Goal: Information Seeking & Learning: Learn about a topic

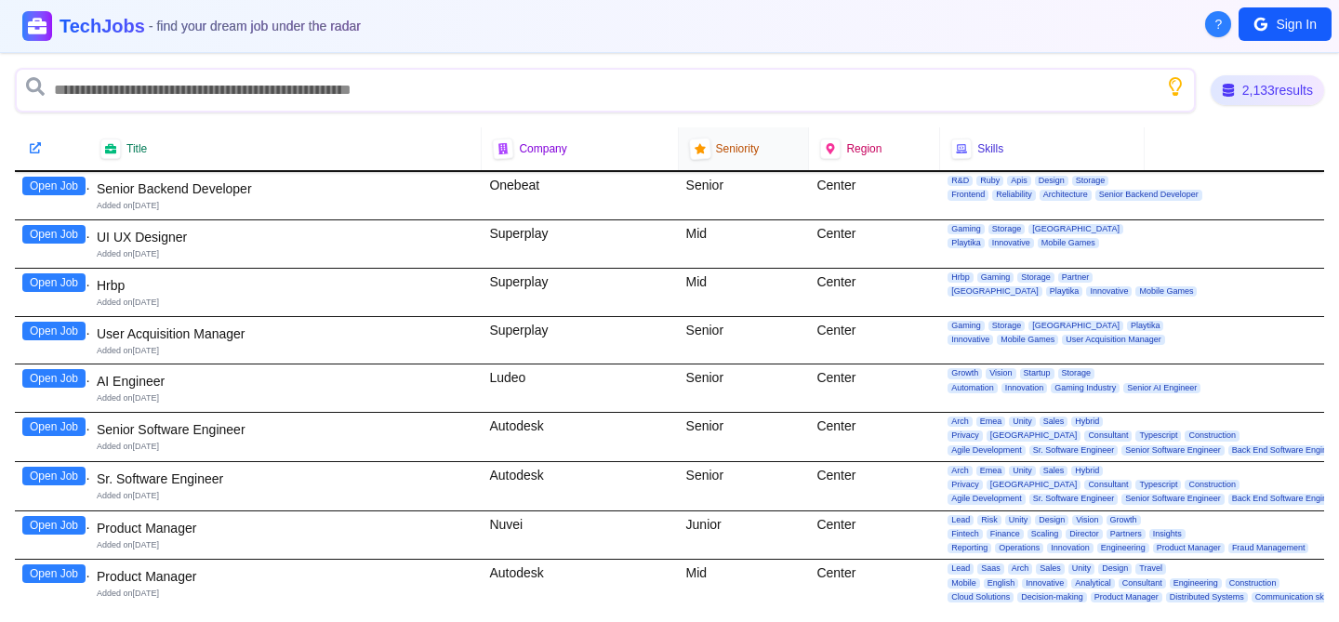
click at [693, 151] on icon at bounding box center [698, 148] width 11 height 11
click at [733, 149] on span "Seniority" at bounding box center [738, 148] width 44 height 15
click at [694, 156] on div at bounding box center [700, 149] width 22 height 22
click at [694, 154] on div at bounding box center [699, 149] width 22 height 22
click at [1238, 91] on div "2,133 results" at bounding box center [1266, 90] width 105 height 28
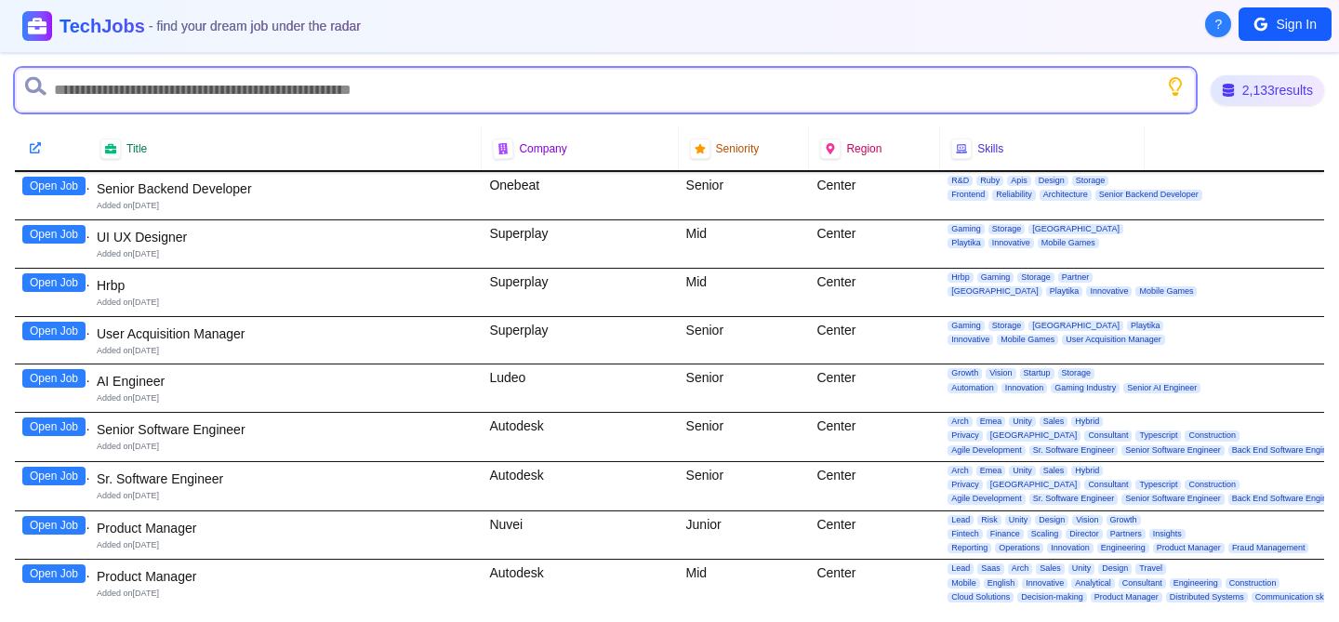
click at [746, 101] on input "text" at bounding box center [605, 90] width 1181 height 45
type input "******"
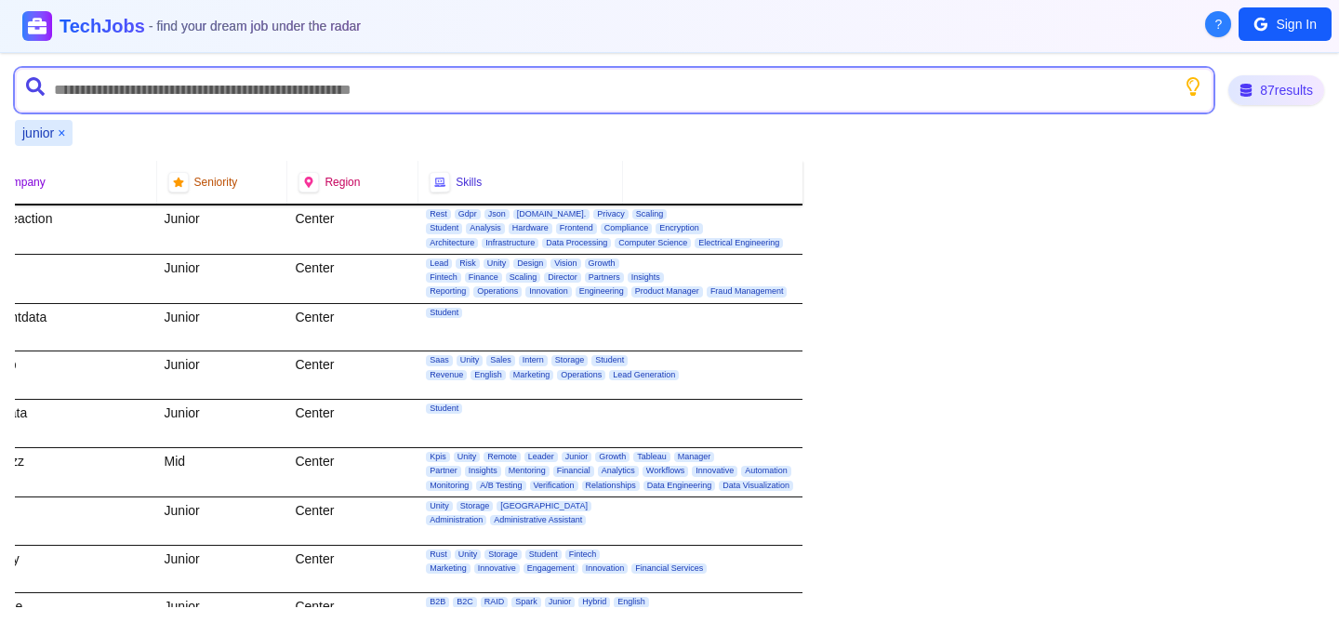
scroll to position [0, 553]
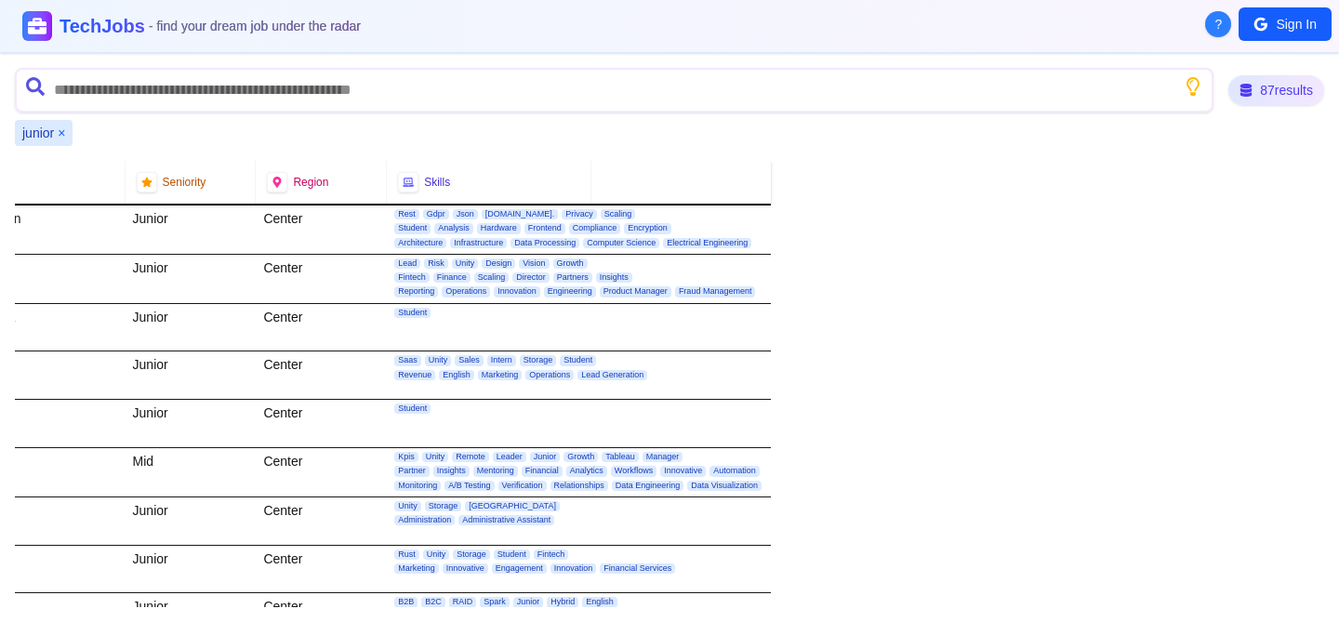
click at [746, 210] on div "Rest Gdpr Json [DOMAIN_NAME]. Privacy Scaling Student Analysis Hardware Fronten…" at bounding box center [574, 229] width 374 height 48
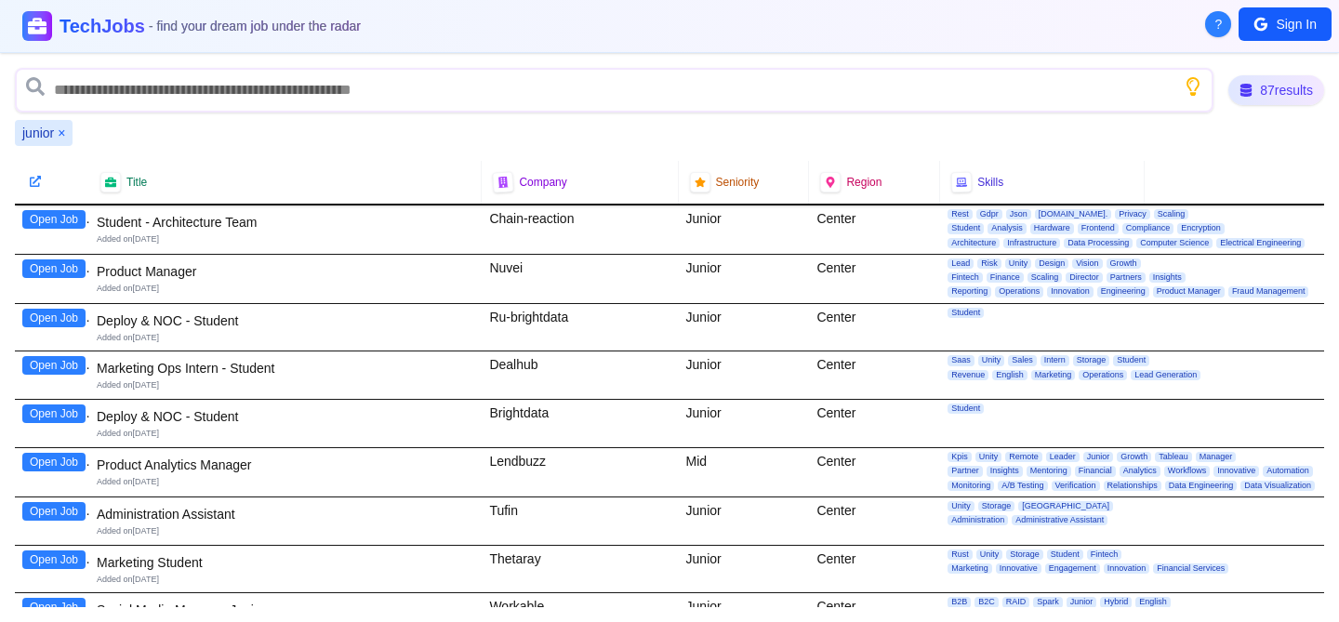
click at [55, 219] on button "Open Job" at bounding box center [53, 219] width 63 height 19
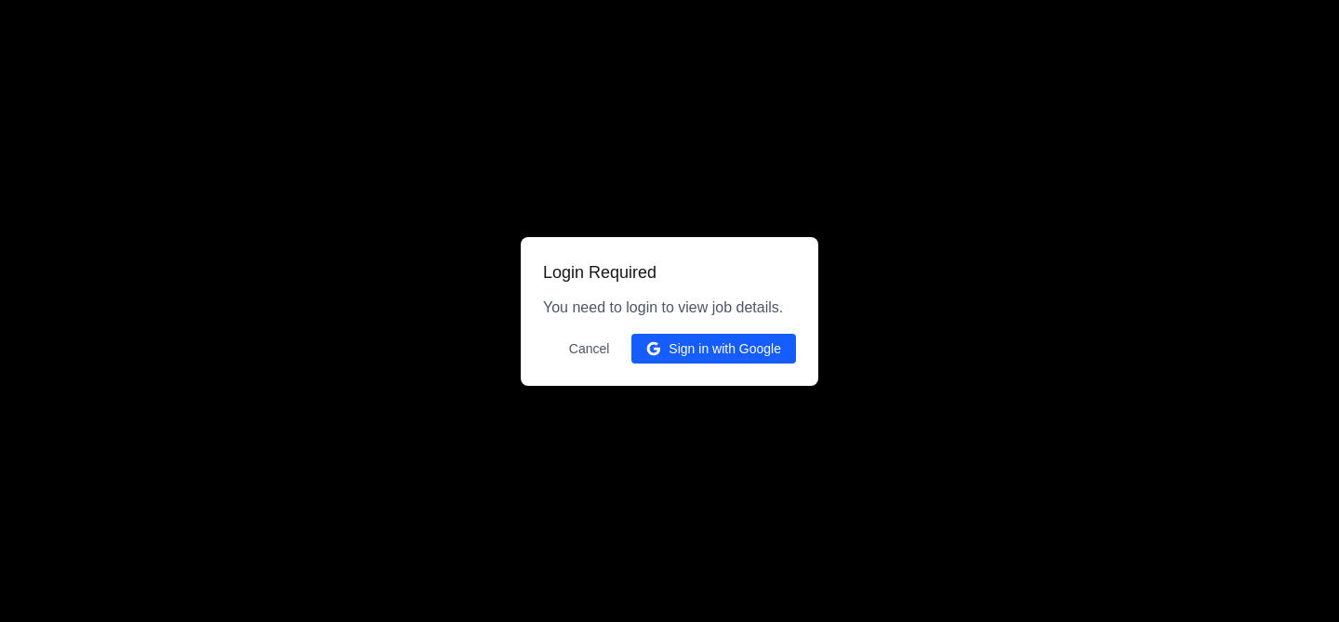
click at [576, 346] on button "Cancel" at bounding box center [589, 349] width 63 height 30
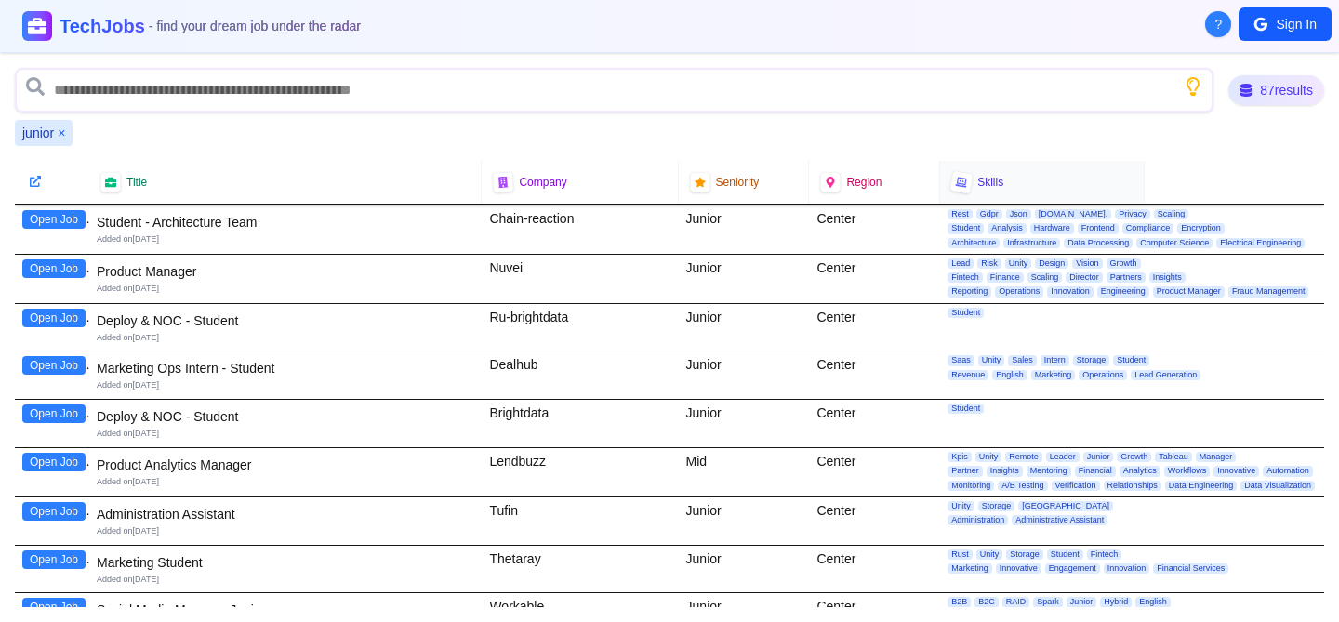
click at [977, 179] on span "Skills" at bounding box center [990, 182] width 26 height 15
click at [955, 183] on icon at bounding box center [961, 182] width 12 height 12
click at [59, 132] on button "×" at bounding box center [61, 133] width 7 height 19
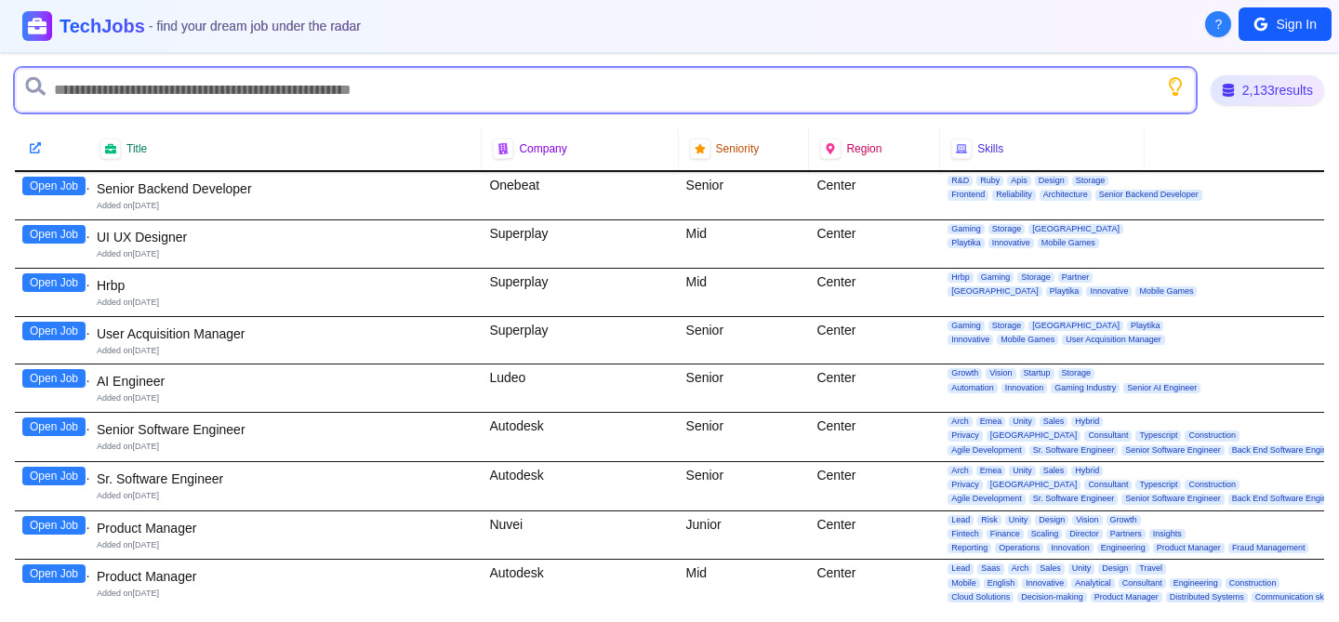
click at [352, 95] on input "text" at bounding box center [605, 90] width 1181 height 45
type input "*****"
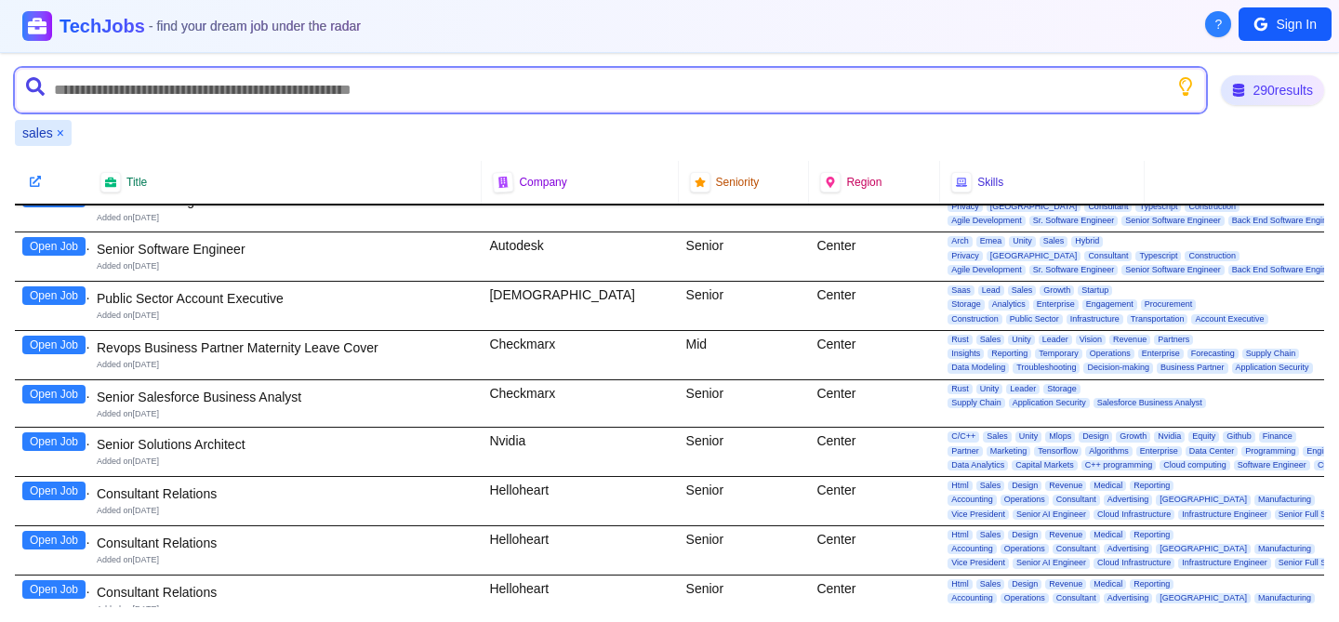
scroll to position [132, 0]
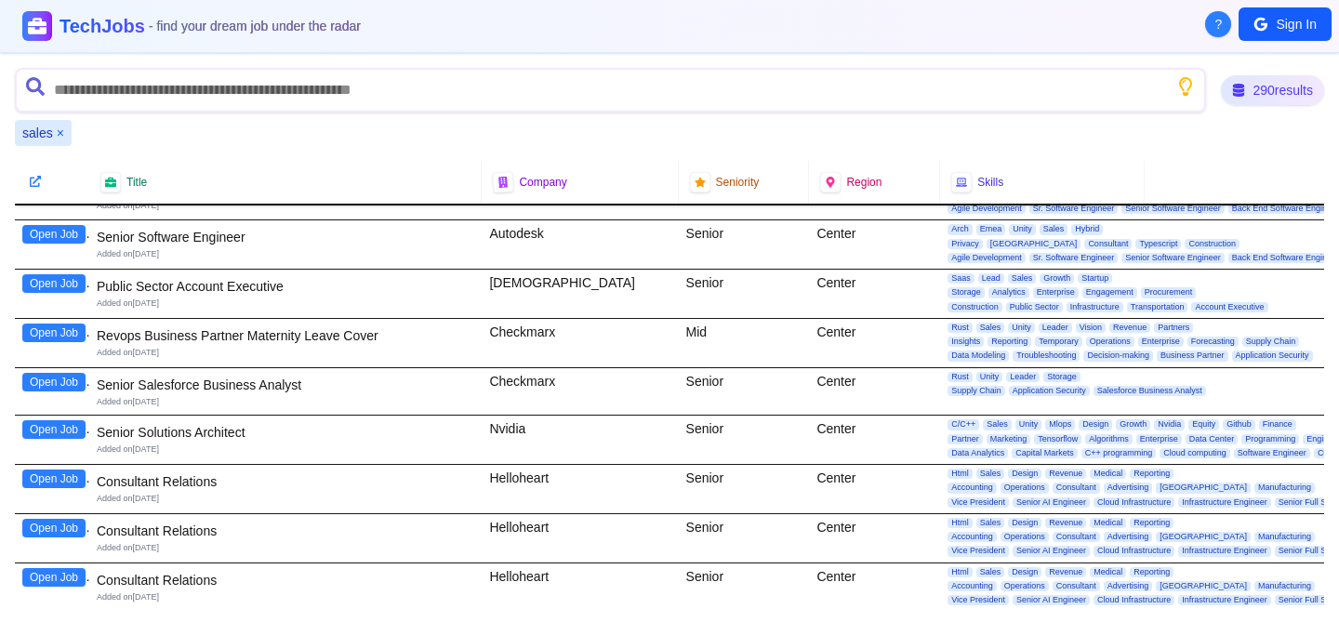
click at [61, 136] on button "×" at bounding box center [60, 133] width 7 height 19
